Goal: Navigation & Orientation: Find specific page/section

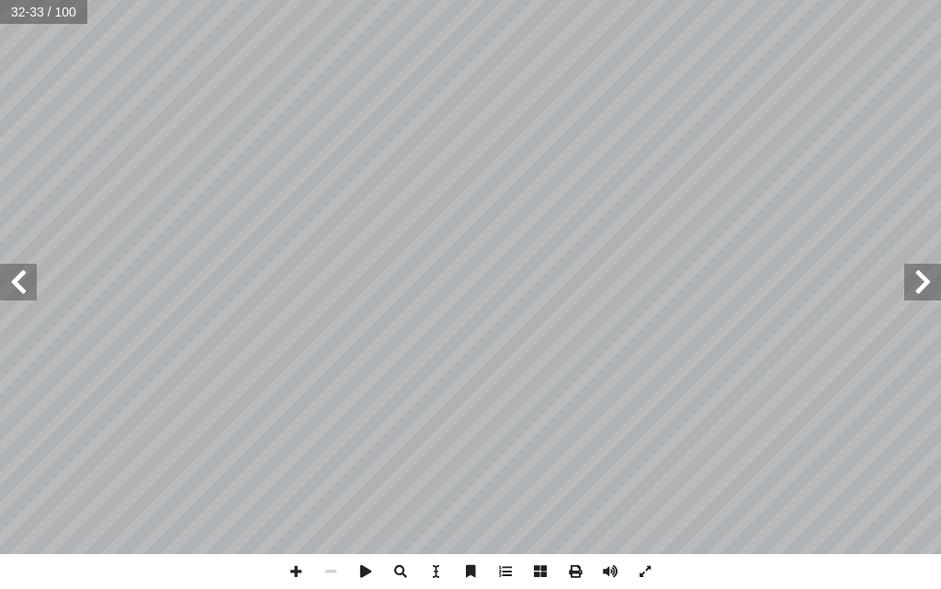
click at [932, 282] on span at bounding box center [923, 282] width 37 height 37
drag, startPoint x: 0, startPoint y: 0, endPoint x: 932, endPoint y: 282, distance: 974.0
click at [932, 282] on span at bounding box center [923, 282] width 37 height 37
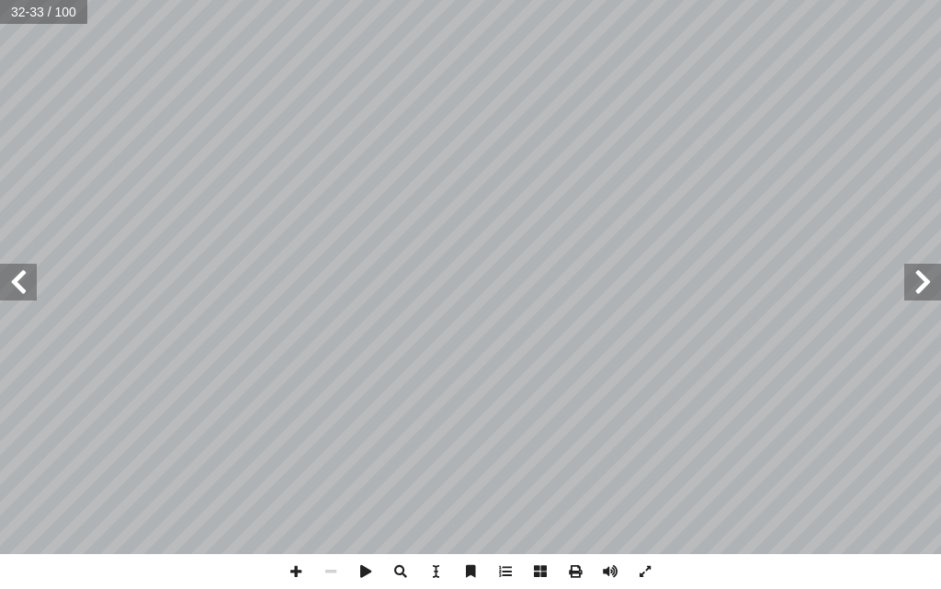
click at [932, 282] on span at bounding box center [923, 282] width 37 height 37
click at [15, 277] on span at bounding box center [18, 282] width 37 height 37
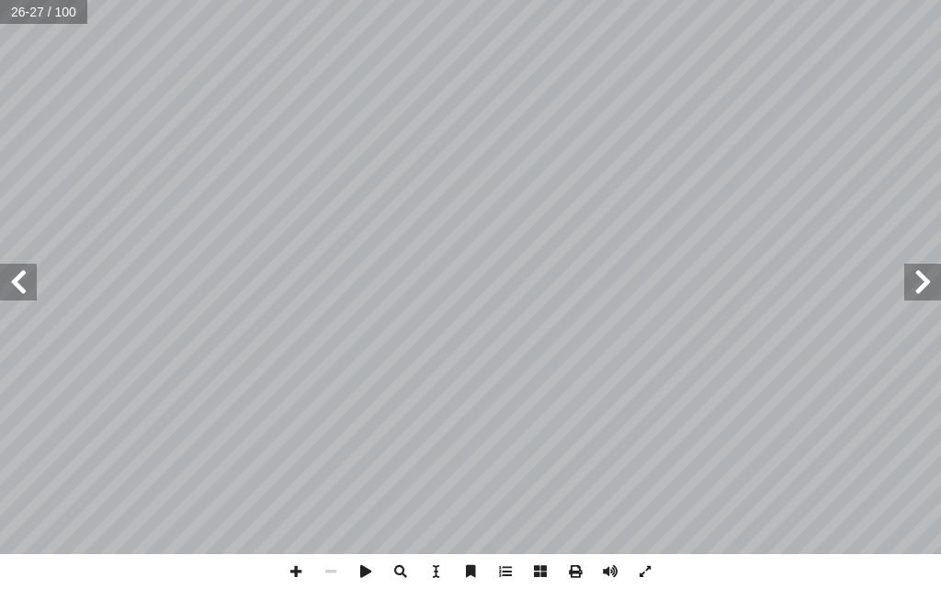
click at [929, 272] on span at bounding box center [923, 282] width 37 height 37
click at [16, 279] on span at bounding box center [18, 282] width 37 height 37
click at [924, 287] on span at bounding box center [923, 282] width 37 height 37
click at [3, 272] on span at bounding box center [18, 282] width 37 height 37
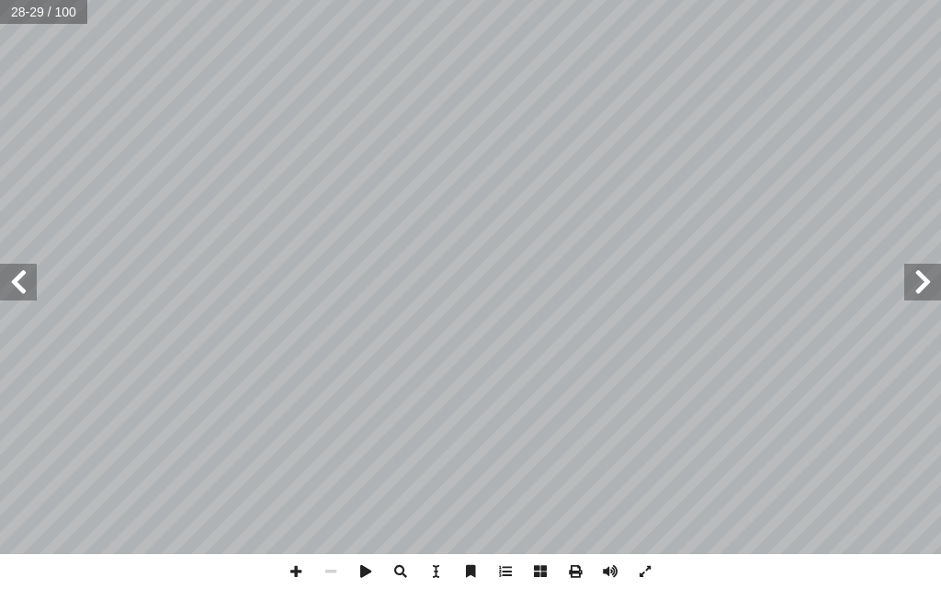
click at [3, 271] on span at bounding box center [18, 282] width 37 height 37
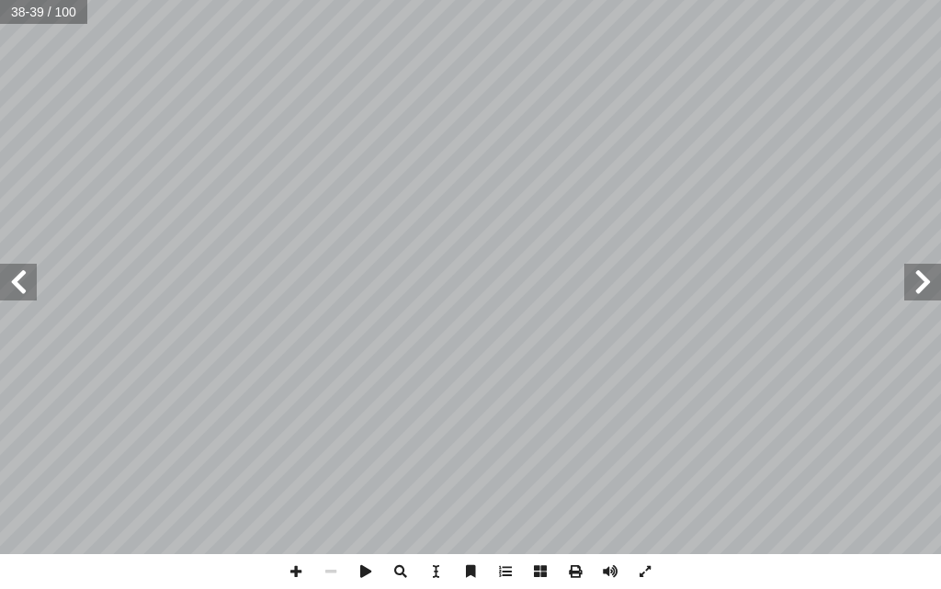
click at [3, 271] on span at bounding box center [18, 282] width 37 height 37
click at [928, 291] on span at bounding box center [923, 282] width 37 height 37
click at [19, 274] on span at bounding box center [18, 282] width 37 height 37
click at [920, 288] on span at bounding box center [923, 282] width 37 height 37
